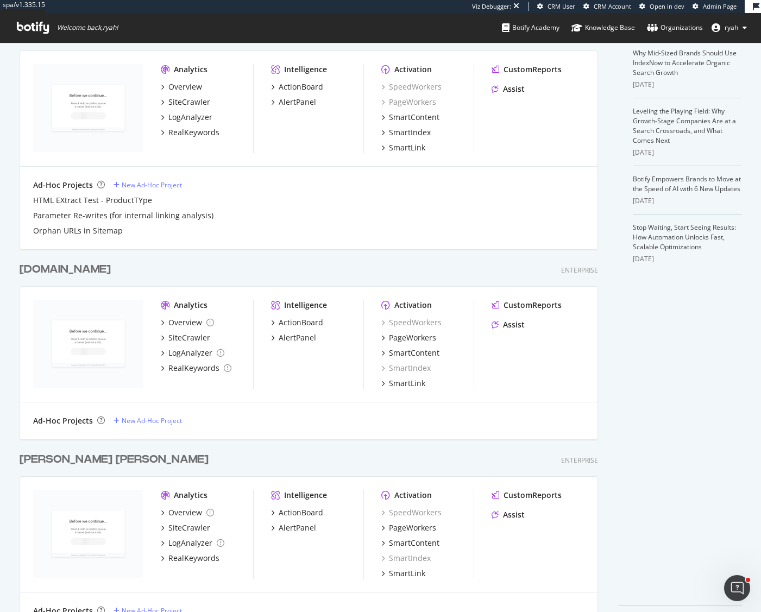
scroll to position [293, 0]
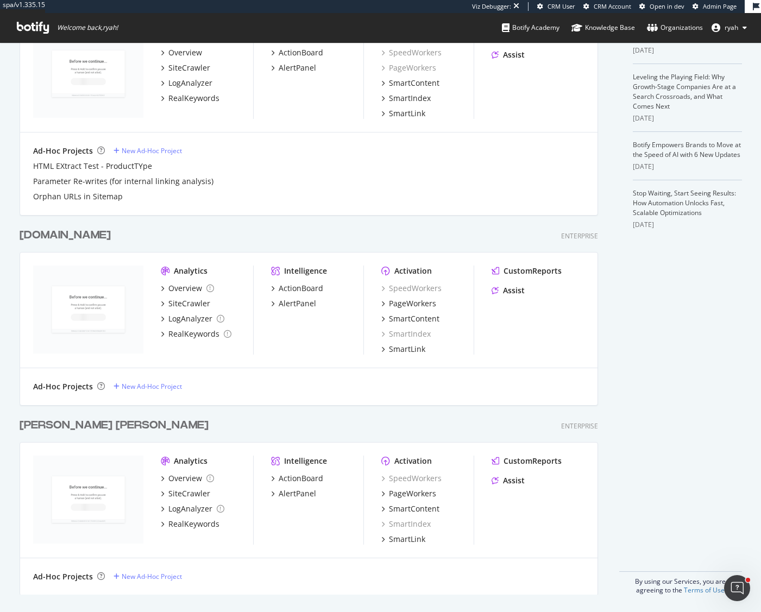
click at [71, 425] on div "[PERSON_NAME] [PERSON_NAME]" at bounding box center [114, 426] width 189 height 16
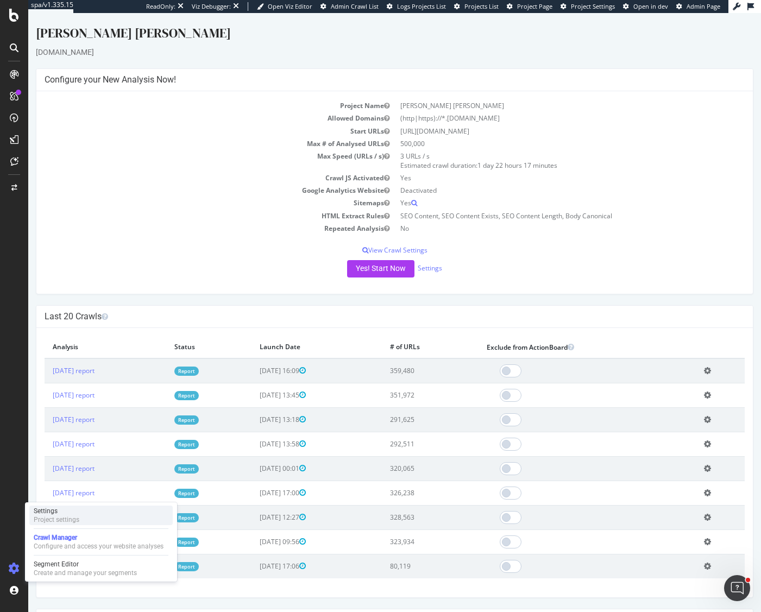
click at [62, 510] on div "Settings" at bounding box center [57, 511] width 46 height 9
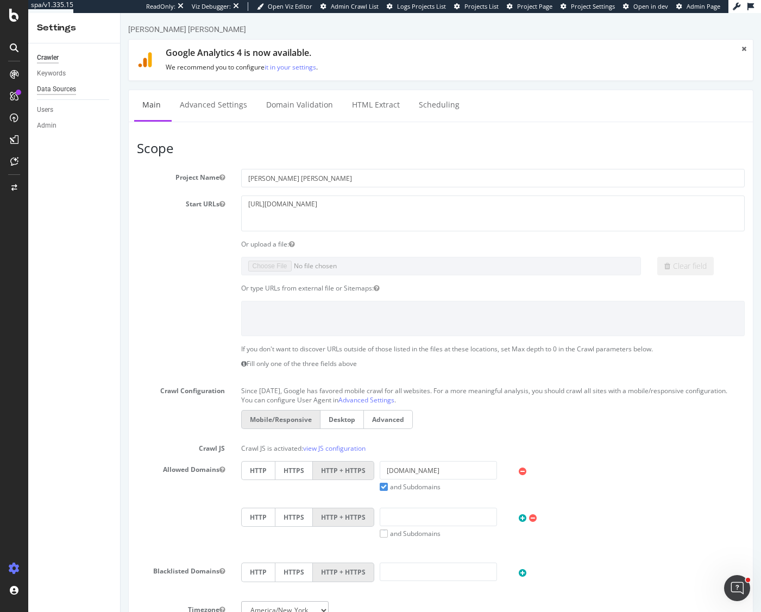
click at [59, 89] on div "Data Sources" at bounding box center [56, 89] width 39 height 11
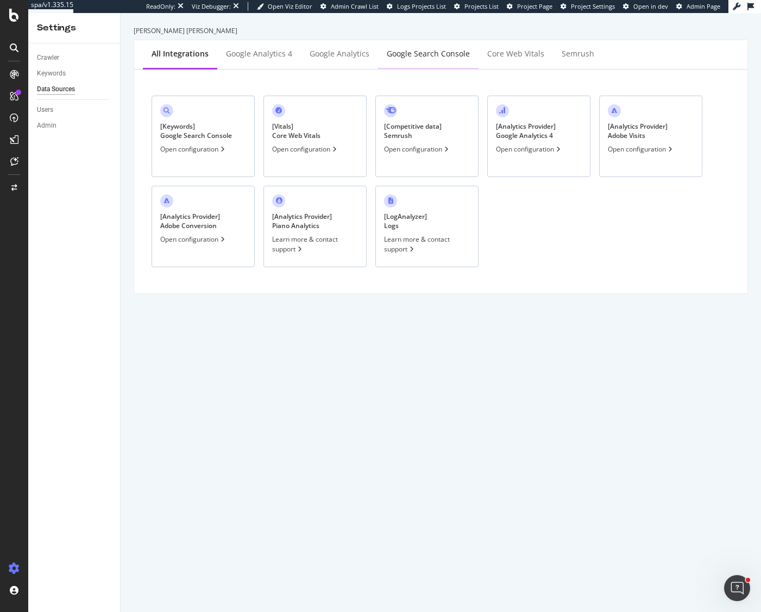
click at [408, 54] on div "Google Search Console" at bounding box center [428, 53] width 83 height 11
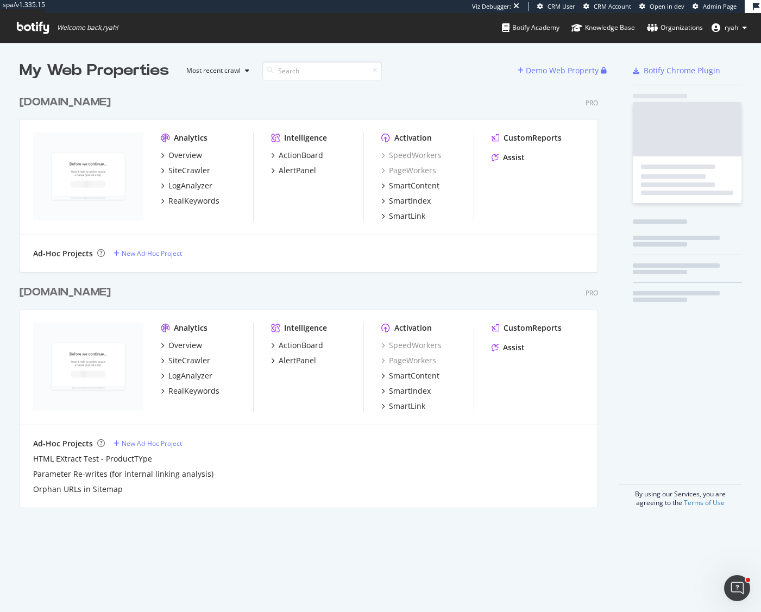
scroll to position [426, 587]
